Goal: Find specific page/section: Find specific page/section

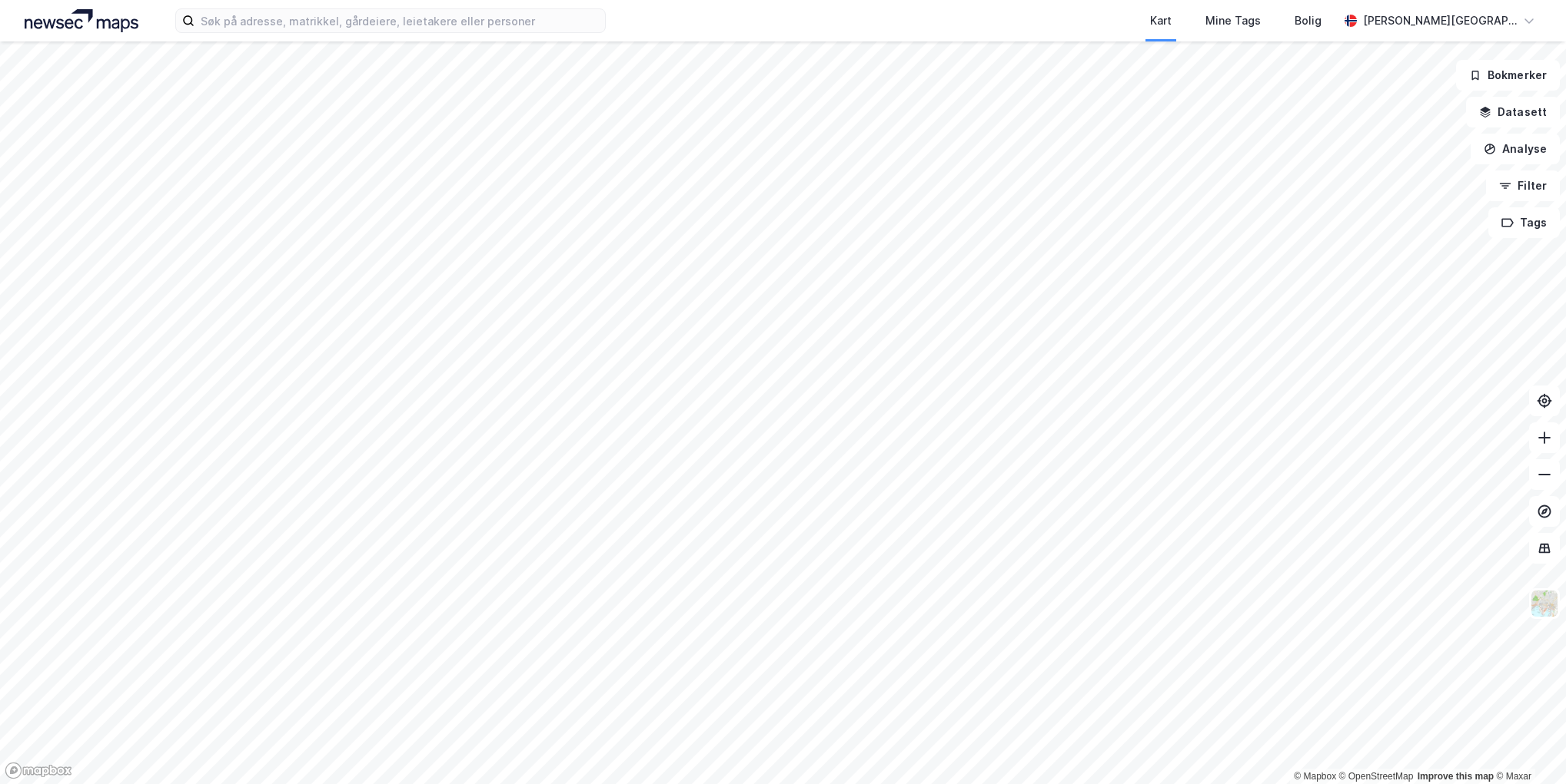
click at [301, 34] on div "Kart Mine Tags Bolig [PERSON_NAME][GEOGRAPHIC_DATA]" at bounding box center [783, 21] width 1566 height 41
click at [299, 8] on div "Kart Mine Tags Bolig [PERSON_NAME][GEOGRAPHIC_DATA]" at bounding box center [783, 21] width 1566 height 41
click at [292, 27] on input at bounding box center [400, 21] width 411 height 23
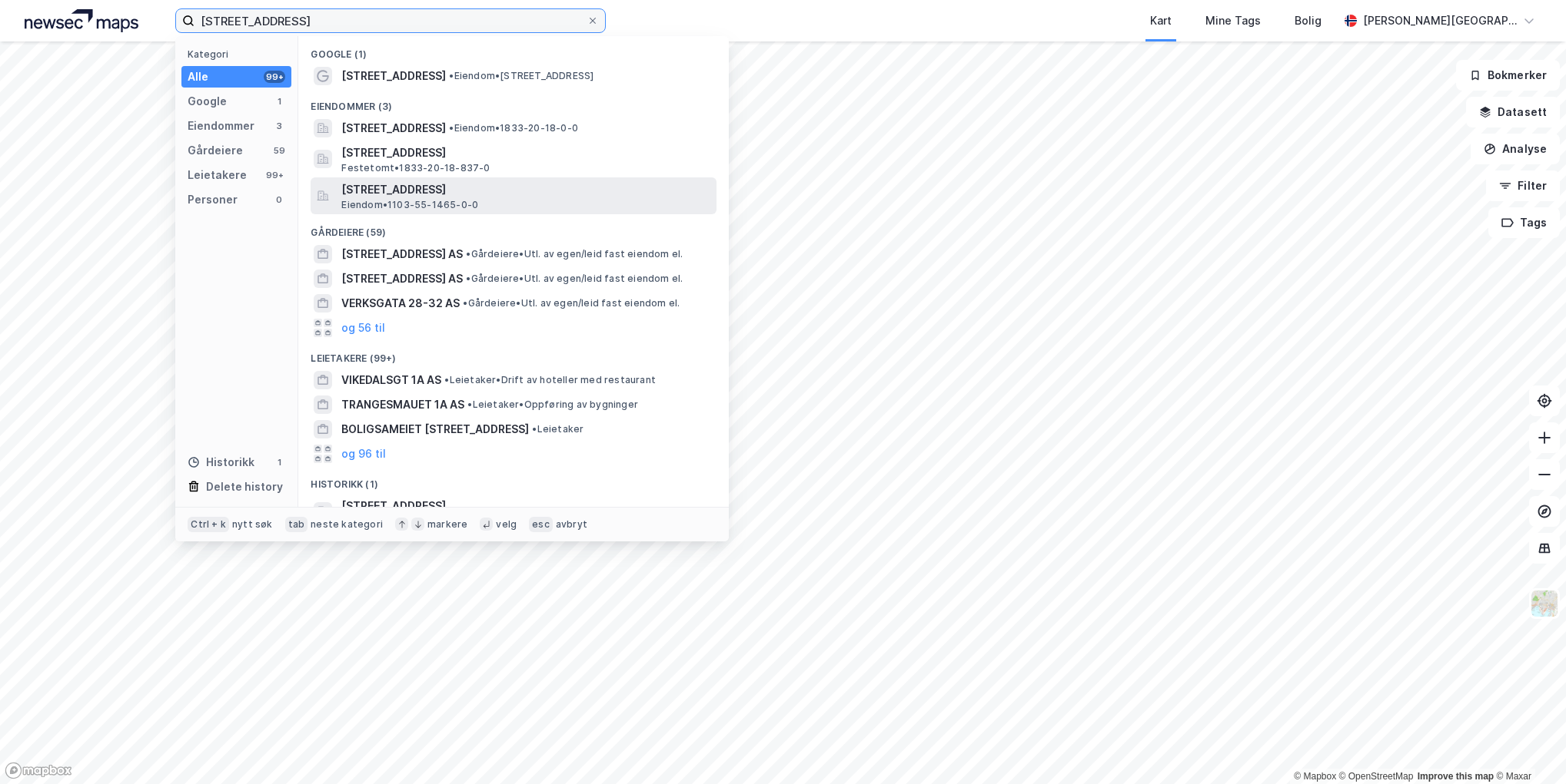
type input "[STREET_ADDRESS]"
click at [482, 193] on span "[STREET_ADDRESS]" at bounding box center [526, 190] width 369 height 19
